Goal: Task Accomplishment & Management: Use online tool/utility

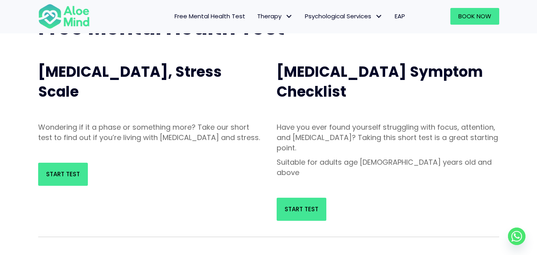
scroll to position [75, 0]
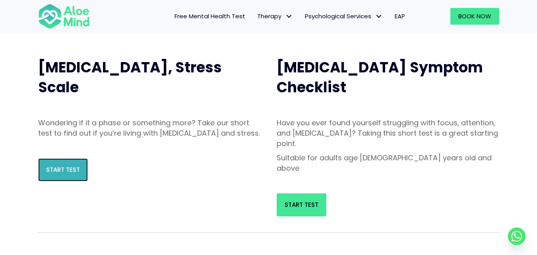
click at [52, 174] on span "Start Test" at bounding box center [63, 169] width 34 height 8
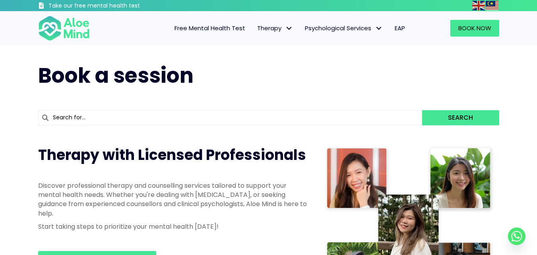
click at [215, 27] on span "Free Mental Health Test" at bounding box center [210, 28] width 71 height 8
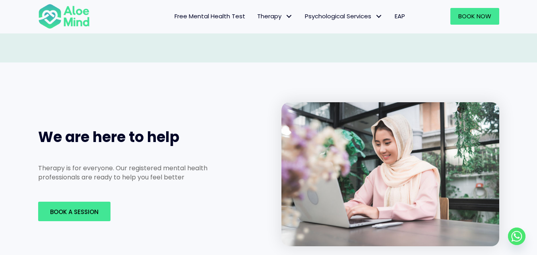
scroll to position [1147, 0]
